Goal: Task Accomplishment & Management: Use online tool/utility

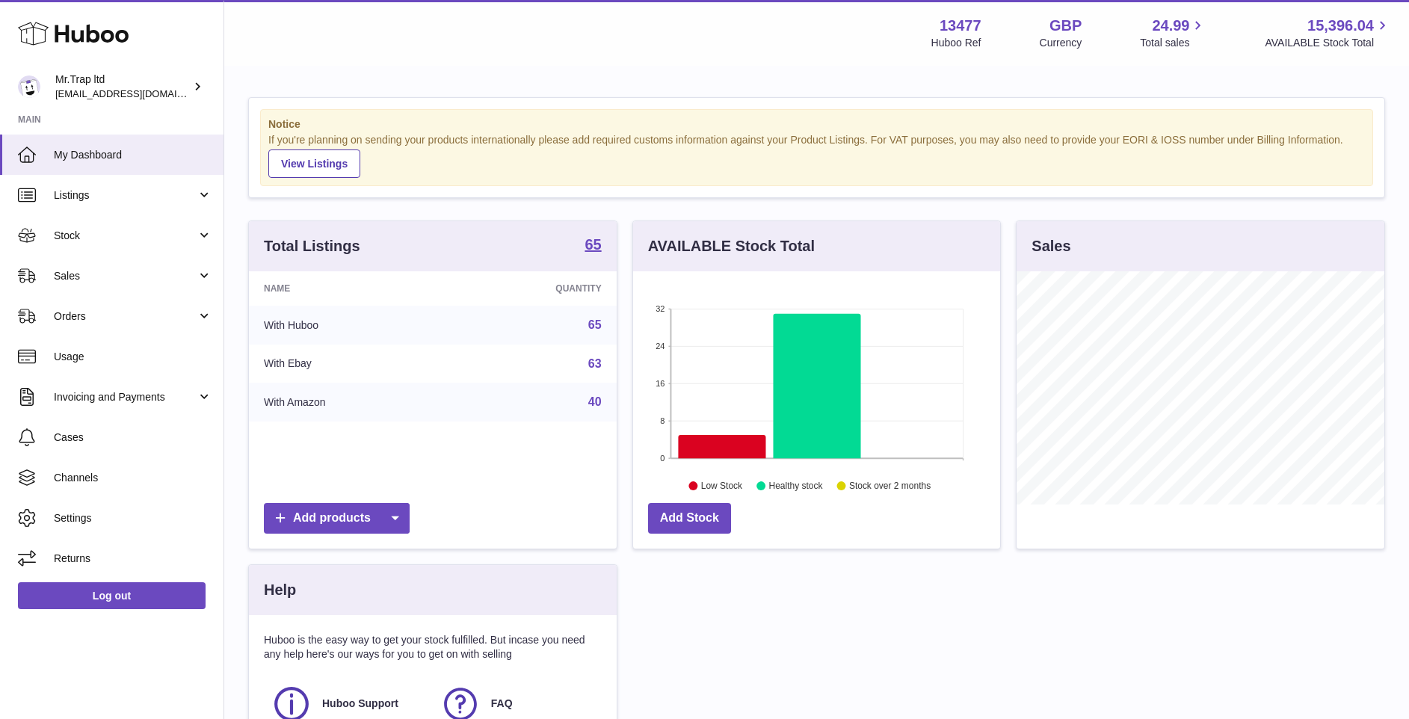
scroll to position [233, 367]
click at [162, 266] on link "Sales" at bounding box center [111, 276] width 223 height 40
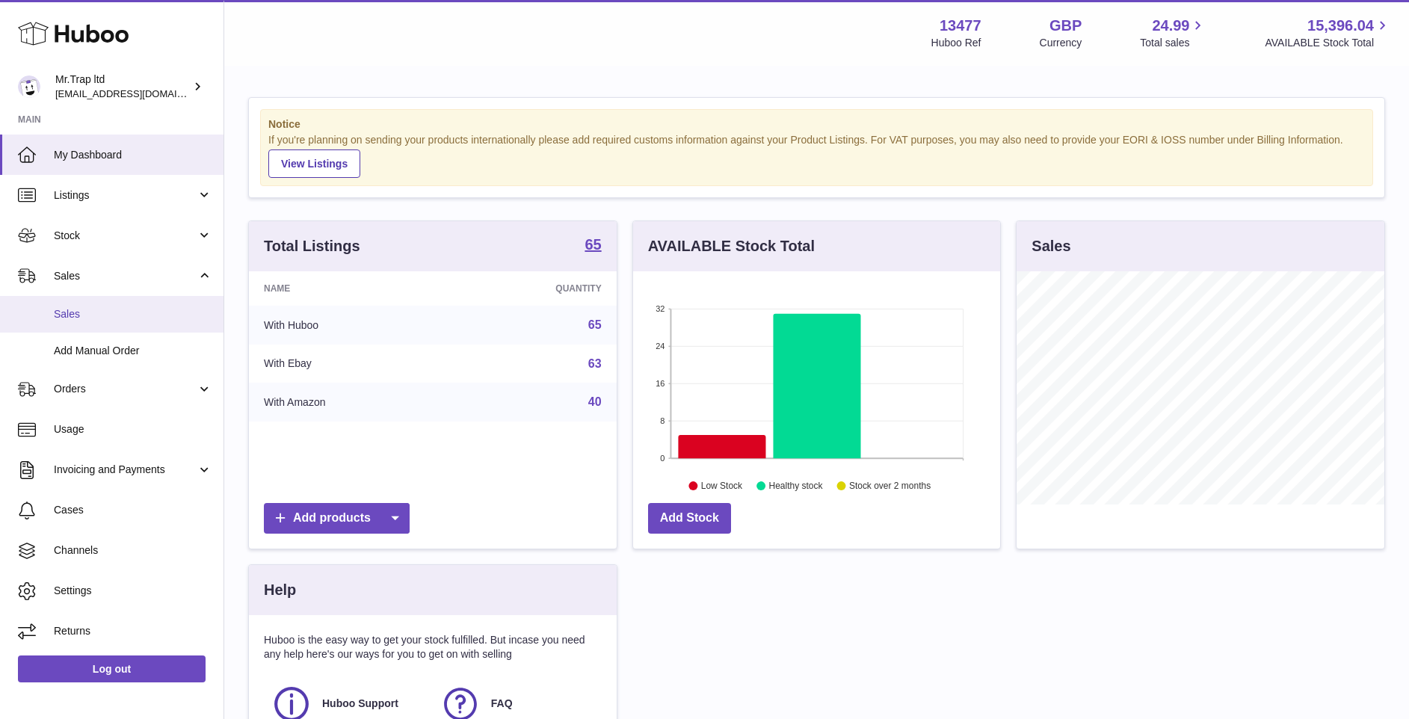
click at [152, 318] on span "Sales" at bounding box center [133, 314] width 158 height 14
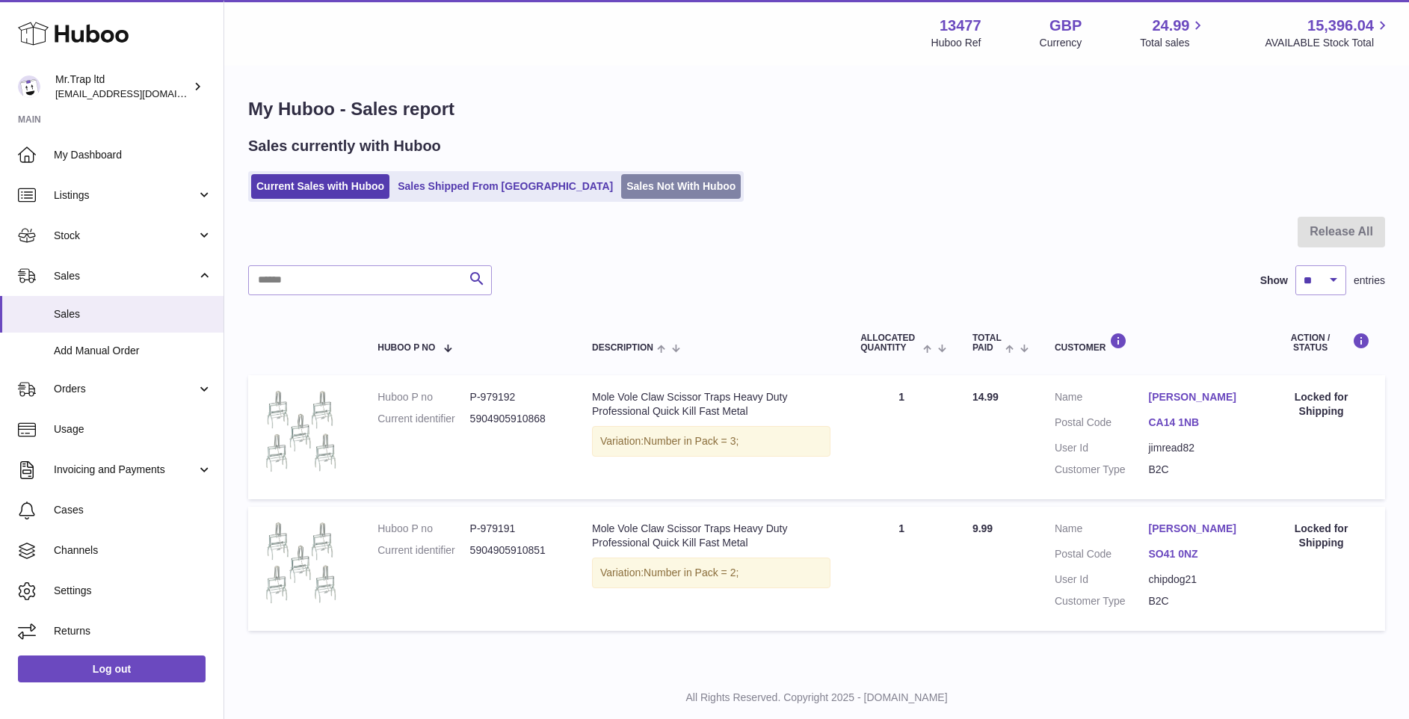
click at [621, 176] on link "Sales Not With Huboo" at bounding box center [681, 186] width 120 height 25
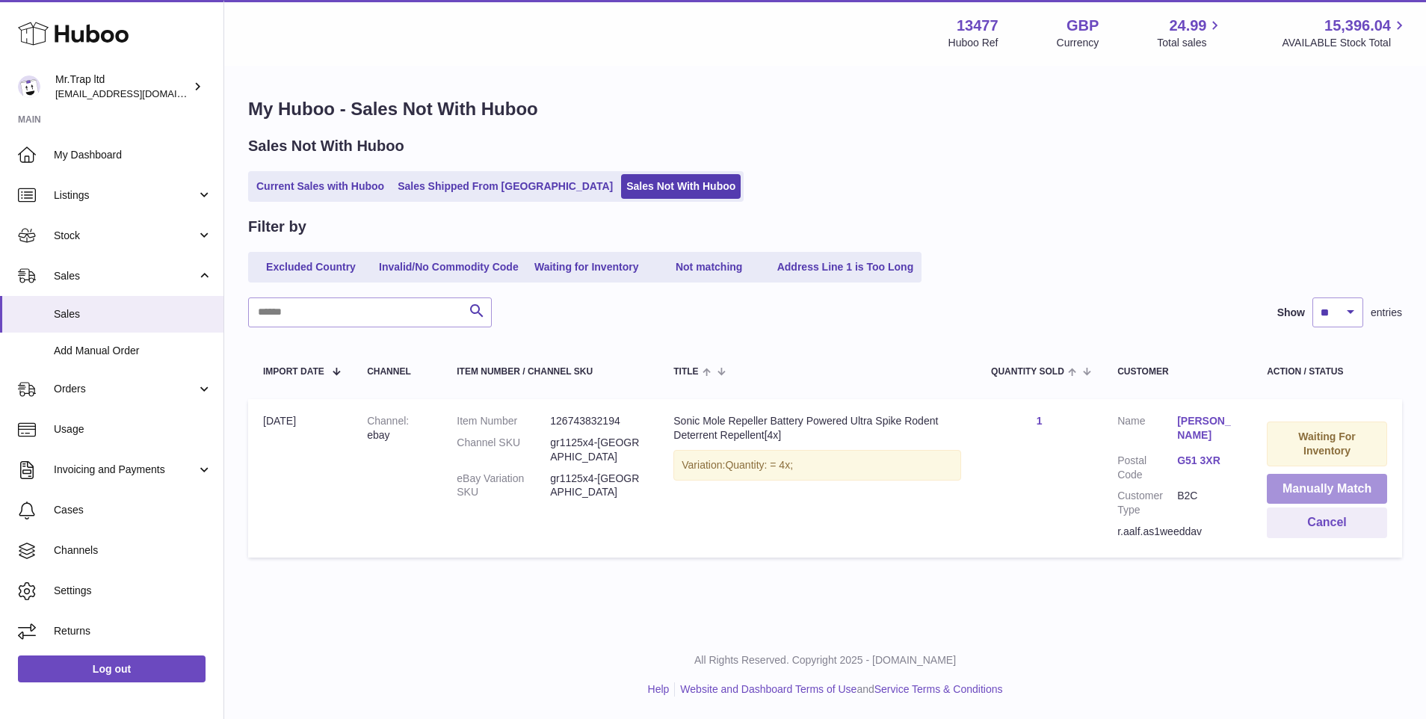
click at [1318, 493] on button "Manually Match" at bounding box center [1327, 489] width 120 height 31
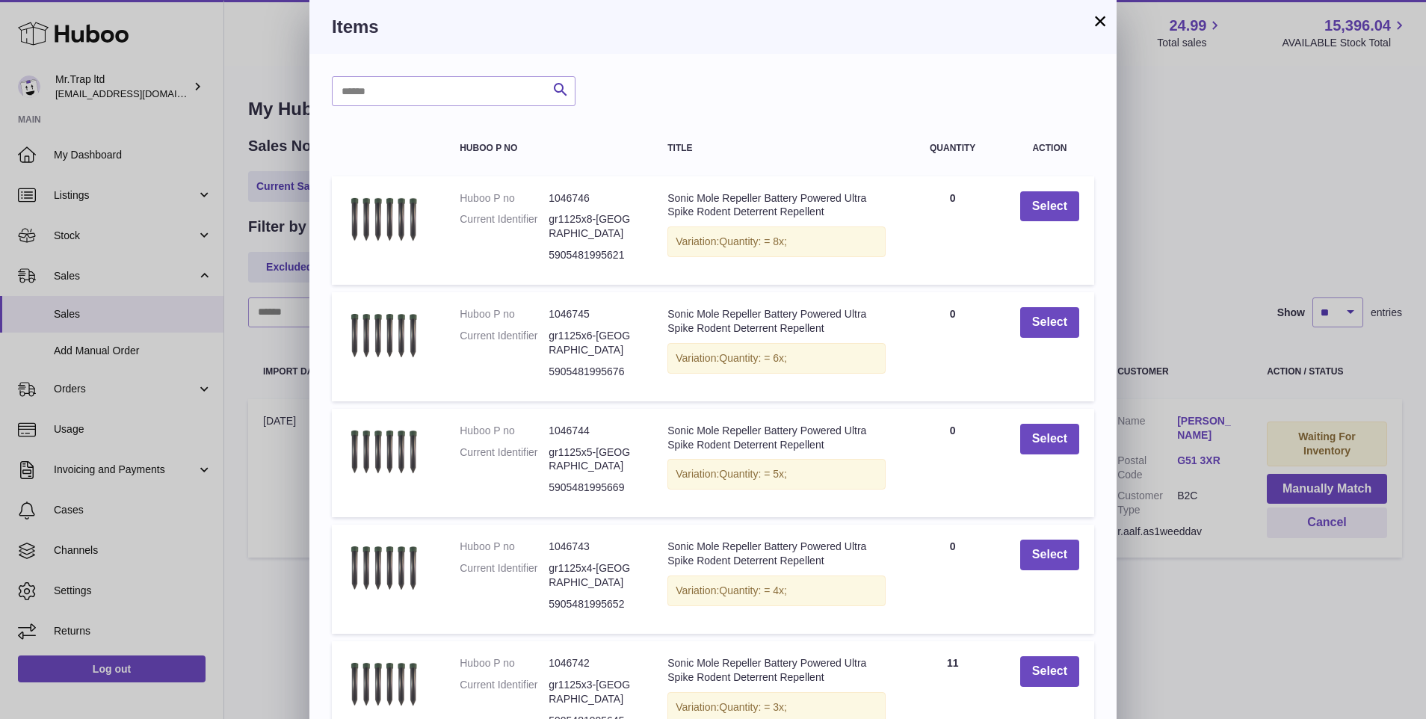
click at [1104, 13] on button "×" at bounding box center [1100, 21] width 18 height 18
